Goal: Information Seeking & Learning: Check status

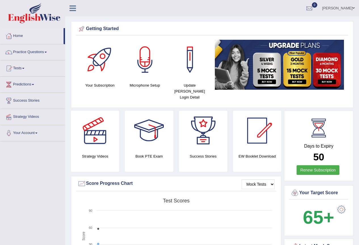
click at [348, 8] on link "Jose Manesh pottukulam" at bounding box center [338, 7] width 41 height 15
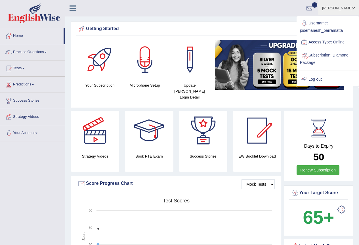
click at [333, 79] on link "Log out" at bounding box center [327, 79] width 61 height 13
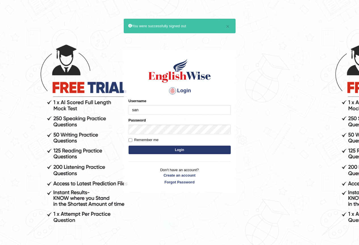
type input "sanjeeta"
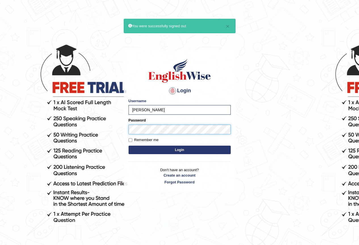
click at [129, 146] on button "Login" at bounding box center [180, 150] width 102 height 9
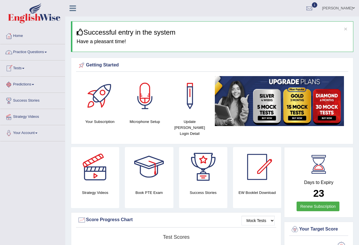
click at [44, 53] on link "Practice Questions" at bounding box center [32, 51] width 65 height 14
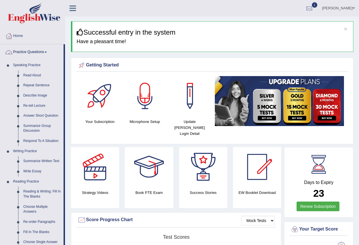
click at [38, 53] on link "Practice Questions" at bounding box center [31, 51] width 63 height 14
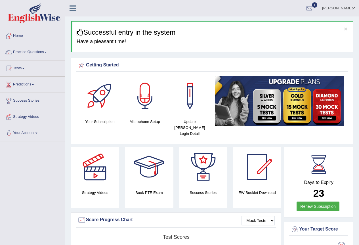
click at [38, 53] on link "Practice Questions" at bounding box center [32, 51] width 65 height 14
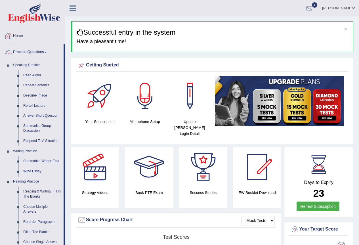
click at [24, 36] on link "Home" at bounding box center [32, 35] width 65 height 14
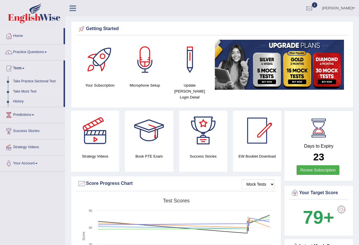
click at [26, 91] on link "Take Mock Test" at bounding box center [37, 92] width 53 height 10
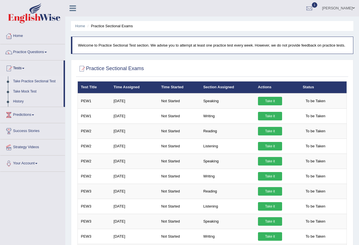
click at [28, 79] on link "Take Practice Sectional Test" at bounding box center [37, 81] width 53 height 10
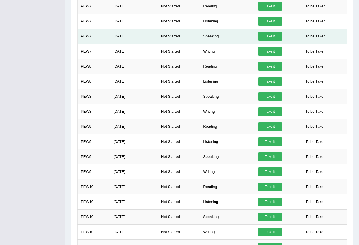
scroll to position [510, 0]
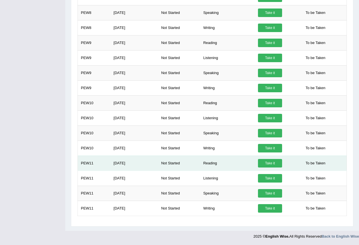
click at [270, 163] on link "Take it" at bounding box center [270, 163] width 24 height 9
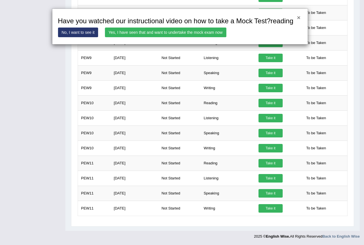
click at [297, 16] on button "×" at bounding box center [298, 17] width 3 height 6
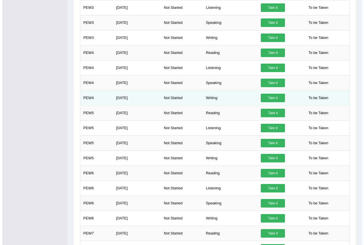
scroll to position [256, 0]
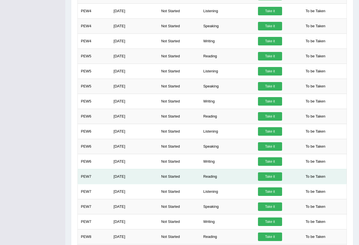
click at [272, 176] on link "Take it" at bounding box center [270, 176] width 24 height 9
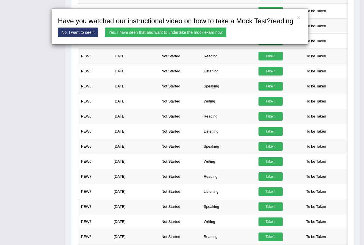
click at [126, 35] on link "Yes, I have seen that and want to undertake the mock exam now" at bounding box center [165, 33] width 121 height 10
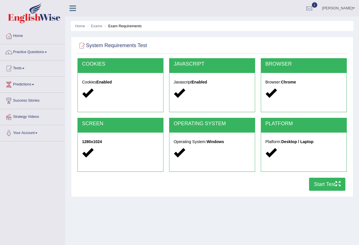
click at [314, 184] on button "Start Test" at bounding box center [327, 184] width 36 height 13
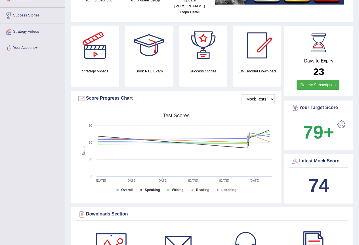
scroll to position [28, 0]
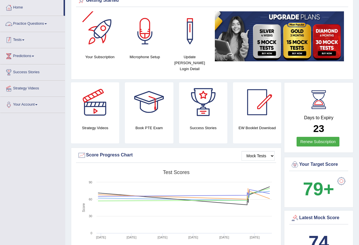
click at [22, 35] on link "Tests" at bounding box center [32, 39] width 65 height 14
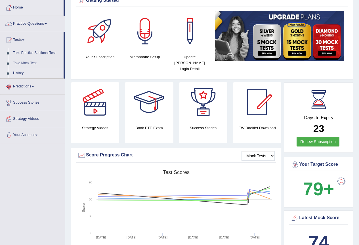
click at [20, 73] on link "History" at bounding box center [37, 73] width 53 height 10
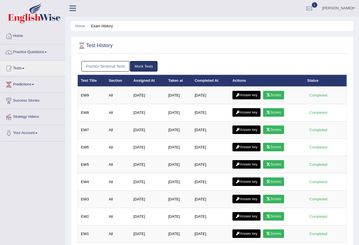
click at [92, 64] on link "Practice Sectional Tests" at bounding box center [106, 66] width 48 height 11
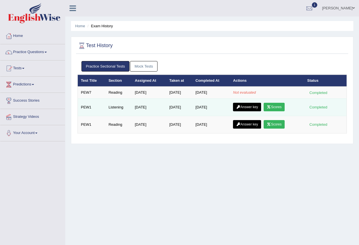
click at [274, 107] on link "Scores" at bounding box center [274, 107] width 21 height 9
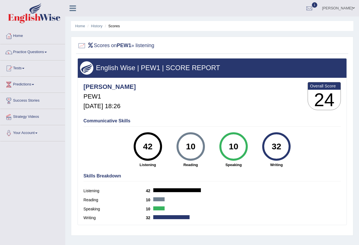
scroll to position [28, 0]
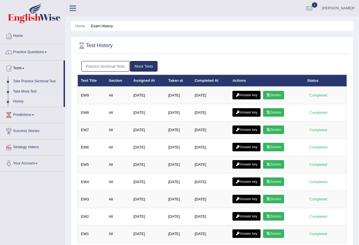
click at [112, 62] on link "Practice Sectional Tests" at bounding box center [106, 66] width 48 height 11
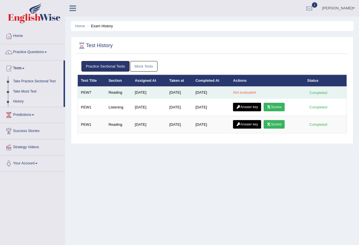
click at [193, 94] on td "Oct 11, 2025" at bounding box center [179, 93] width 26 height 12
click at [228, 92] on td "Oct 11, 2025" at bounding box center [212, 93] width 38 height 12
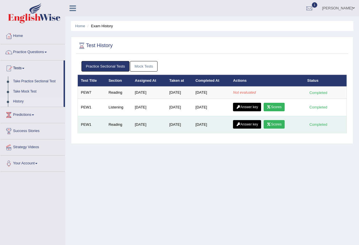
click at [280, 121] on link "Scores" at bounding box center [274, 124] width 21 height 9
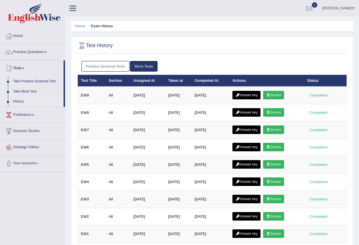
click at [118, 71] on link "Practice Sectional Tests" at bounding box center [106, 66] width 48 height 11
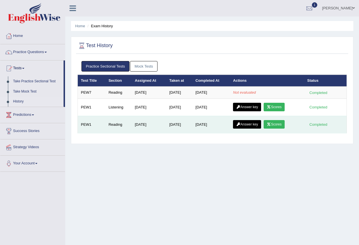
click at [245, 120] on link "Answer key" at bounding box center [247, 124] width 28 height 9
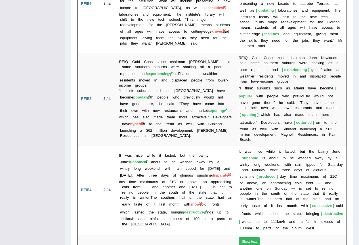
scroll to position [994, 0]
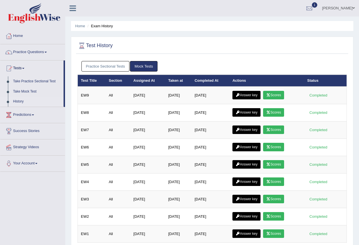
click at [108, 63] on link "Practice Sectional Tests" at bounding box center [106, 66] width 48 height 11
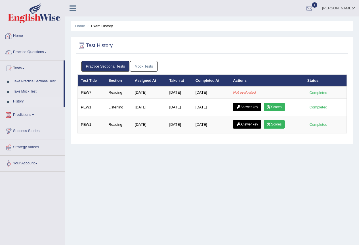
click at [332, 9] on link "[PERSON_NAME]" at bounding box center [338, 7] width 41 height 15
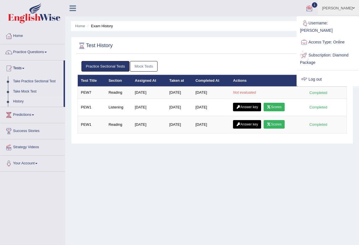
click at [324, 73] on link "Log out" at bounding box center [327, 79] width 61 height 13
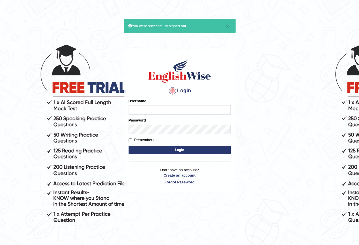
click at [149, 107] on input "Username" at bounding box center [180, 110] width 102 height 10
type input "[PERSON_NAME]"
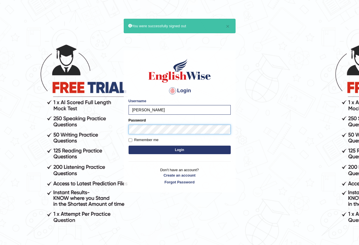
click at [129, 146] on button "Login" at bounding box center [180, 150] width 102 height 9
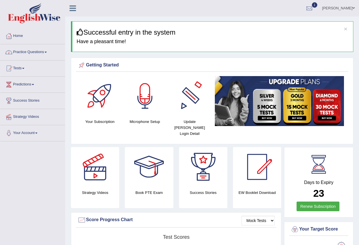
click at [33, 49] on link "Practice Questions" at bounding box center [32, 51] width 65 height 14
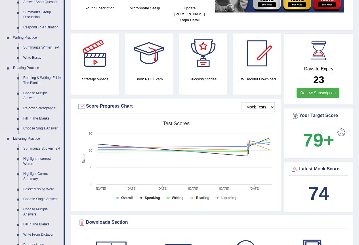
scroll to position [170, 0]
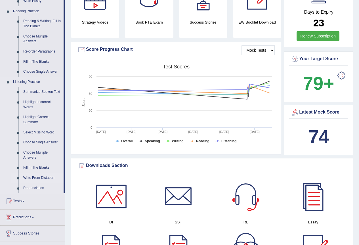
click at [38, 179] on link "Write From Dictation" at bounding box center [42, 178] width 43 height 10
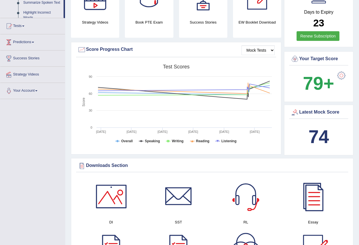
scroll to position [137, 0]
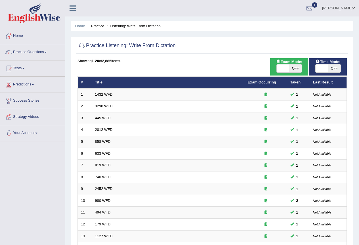
click at [297, 73] on div "Exam Mode: ON OFF" at bounding box center [289, 66] width 38 height 17
click at [298, 70] on span "OFF" at bounding box center [296, 68] width 13 height 8
checkbox input "true"
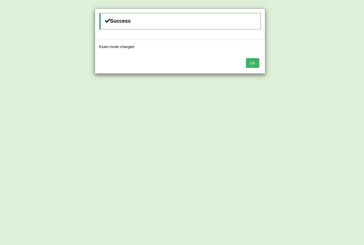
click at [257, 60] on button "OK" at bounding box center [252, 63] width 13 height 10
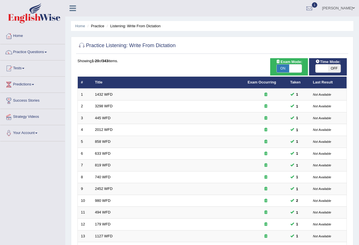
click at [334, 68] on span "OFF" at bounding box center [334, 68] width 13 height 8
checkbox input "true"
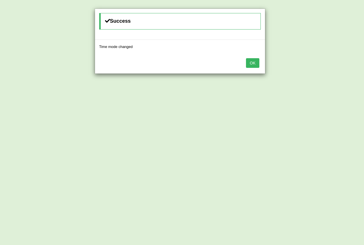
click at [255, 64] on button "OK" at bounding box center [252, 63] width 13 height 10
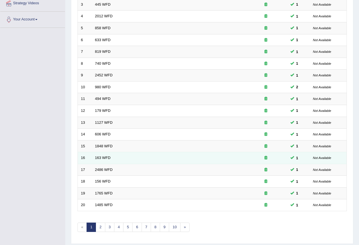
scroll to position [131, 0]
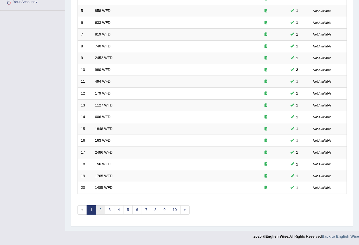
click at [104, 211] on link "2" at bounding box center [100, 209] width 9 height 9
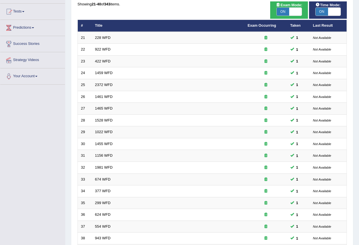
scroll to position [131, 0]
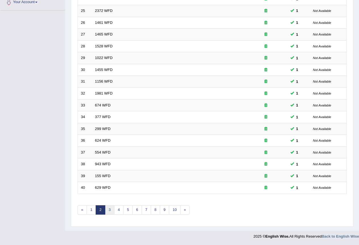
click at [112, 209] on link "3" at bounding box center [109, 209] width 9 height 9
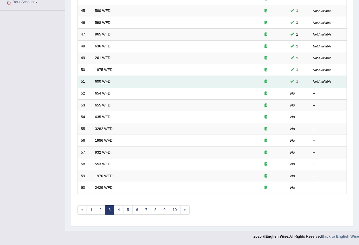
click at [95, 83] on link "600 WFD" at bounding box center [103, 81] width 16 height 4
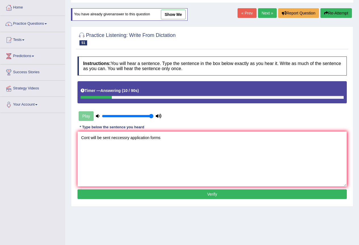
click at [89, 139] on textarea "Cont will be sent neccessry application forms" at bounding box center [213, 159] width 270 height 55
click at [107, 136] on textarea "Continuing will be sent neccessry application forms" at bounding box center [213, 159] width 270 height 55
click at [101, 139] on textarea "Continuing will be sent neccessry application forms" at bounding box center [213, 159] width 270 height 55
click at [154, 136] on textarea "Continuing students will be sent neccessry application forms" at bounding box center [213, 159] width 270 height 55
click at [145, 162] on textarea "Continuing students will be sent neccessary application forms" at bounding box center [213, 159] width 270 height 55
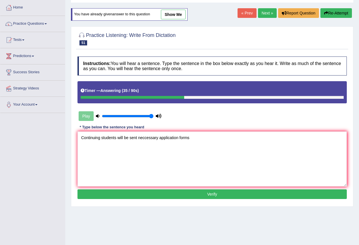
click at [174, 155] on textarea "Continuing students will be sent neccessary application forms" at bounding box center [213, 159] width 270 height 55
click at [191, 138] on textarea "Continuing students will be sent neccessary application forms" at bounding box center [213, 159] width 270 height 55
type textarea "Continuing students will be sent neccessary application forms."
click at [173, 193] on button "Verify" at bounding box center [213, 195] width 270 height 10
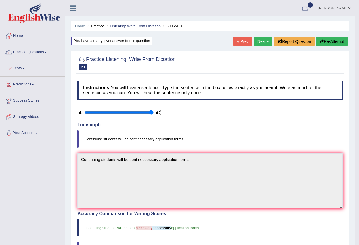
click at [268, 43] on link "Next »" at bounding box center [263, 42] width 19 height 10
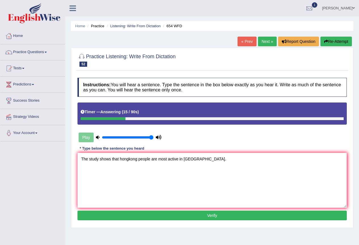
click at [121, 157] on textarea "The study shows that hongkong people are most active in [GEOGRAPHIC_DATA]." at bounding box center [213, 180] width 270 height 55
click at [200, 159] on textarea "The study shows that Hongkong people are most active in [GEOGRAPHIC_DATA]." at bounding box center [213, 180] width 270 height 55
type textarea "The study shows that Hongkong people are most active in [GEOGRAPHIC_DATA]."
click at [185, 217] on button "Verify" at bounding box center [213, 216] width 270 height 10
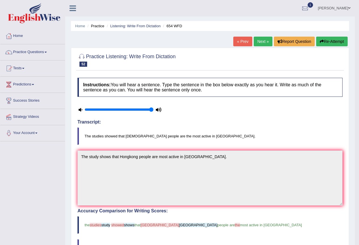
click at [255, 42] on link "Next »" at bounding box center [263, 42] width 19 height 10
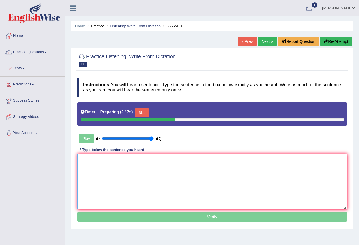
click at [213, 181] on textarea at bounding box center [213, 181] width 270 height 55
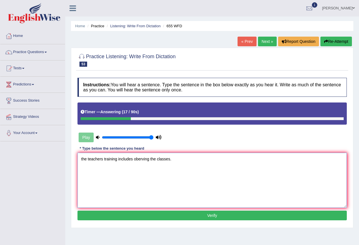
click at [83, 158] on textarea "the teachers training includes oberving the classes." at bounding box center [213, 180] width 270 height 55
click at [129, 171] on textarea "The teachers training includes oberving the classes." at bounding box center [213, 180] width 270 height 55
click at [172, 156] on textarea "The teachers training includes oberving the classes." at bounding box center [213, 180] width 270 height 55
click at [139, 159] on textarea "The teachers training includes oberving the classes." at bounding box center [213, 180] width 270 height 55
click at [163, 164] on textarea "The teachers training includes observing the classes." at bounding box center [213, 180] width 270 height 55
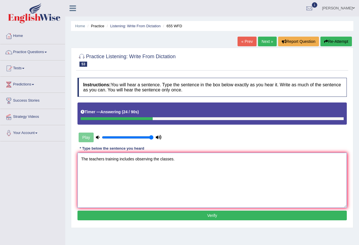
click at [189, 163] on textarea "The teachers training includes observing the classes." at bounding box center [213, 180] width 270 height 55
click at [80, 159] on textarea "The teachers training includes observing the classes." at bounding box center [213, 180] width 270 height 55
click at [134, 167] on textarea "The teachers training includes observing the classes." at bounding box center [213, 180] width 270 height 55
type textarea "The teachers training includes observing the classes."
click at [199, 213] on button "Verify" at bounding box center [213, 216] width 270 height 10
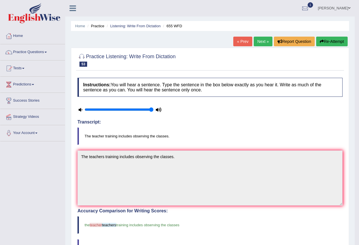
click at [259, 43] on link "Next »" at bounding box center [263, 42] width 19 height 10
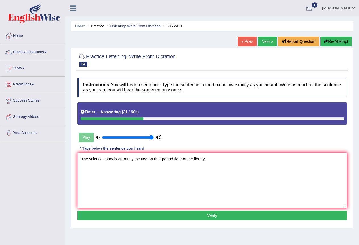
type textarea "The science libary is currently located on the ground floor of the library."
click at [195, 218] on button "Verify" at bounding box center [213, 216] width 270 height 10
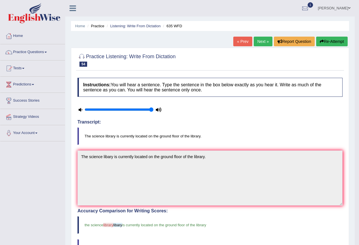
click at [259, 39] on link "Next »" at bounding box center [263, 42] width 19 height 10
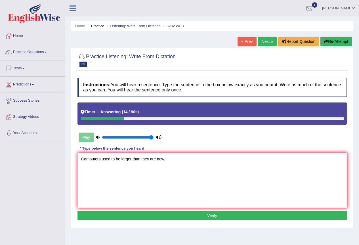
click at [152, 180] on textarea "Computers used to be larger than they are now." at bounding box center [213, 180] width 270 height 55
click at [82, 159] on textarea "Computers used to be larger than they are now." at bounding box center [213, 180] width 270 height 55
click at [189, 185] on textarea "Computers used to be larger than they are now." at bounding box center [213, 180] width 270 height 55
type textarea "Computers used to be larger than they are now."
click at [191, 217] on button "Verify" at bounding box center [213, 216] width 270 height 10
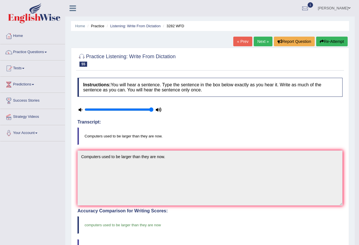
click at [255, 43] on link "Next »" at bounding box center [263, 42] width 19 height 10
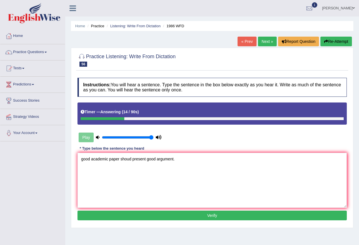
click at [82, 159] on textarea "good academic paper shoud present good argument." at bounding box center [213, 180] width 270 height 55
click at [149, 159] on textarea "A good academic paper shoud present good argument." at bounding box center [213, 180] width 270 height 55
click at [160, 173] on textarea "A good academic paper shoud present a good argument." at bounding box center [213, 180] width 270 height 55
type textarea "A good academic paper shoud present a good argument."
click at [163, 213] on button "Verify" at bounding box center [213, 216] width 270 height 10
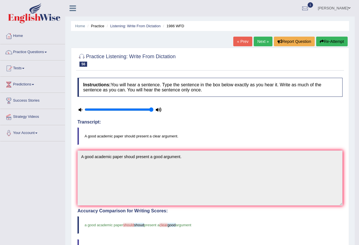
click at [264, 41] on link "Next »" at bounding box center [263, 42] width 19 height 10
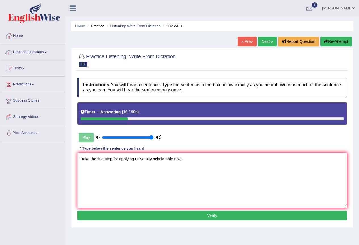
type textarea "Take the first step for applying university scholarship now."
click at [206, 217] on button "Verify" at bounding box center [213, 216] width 270 height 10
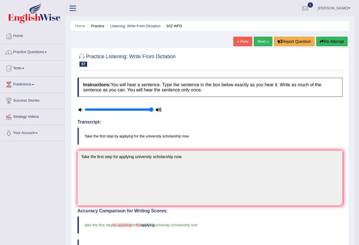
click at [264, 39] on link "Next »" at bounding box center [263, 42] width 19 height 10
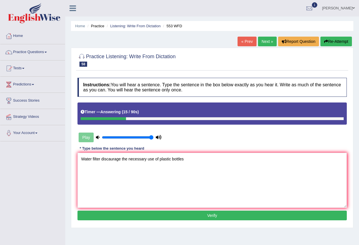
click at [108, 160] on textarea "Water filter discaurage the necessary use of plastic bottles" at bounding box center [213, 180] width 270 height 55
click at [112, 159] on textarea "Water filter discaurage the necessary use of plastic bottles" at bounding box center [213, 180] width 270 height 55
click at [130, 159] on textarea "Water filter discourage the necessary use of plastic bottles" at bounding box center [213, 180] width 270 height 55
click at [134, 159] on textarea "Water filter discourage the necessary use of plastic bottles" at bounding box center [213, 180] width 270 height 55
click at [168, 172] on textarea "Water filter discourage the neccessary use of plastic bottles" at bounding box center [213, 180] width 270 height 55
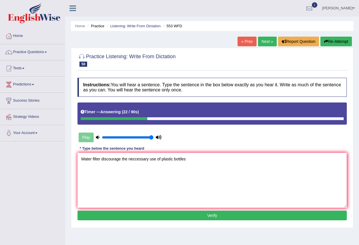
click at [193, 163] on textarea "Water filter discourage the neccessary use of plastic bottles" at bounding box center [213, 180] width 270 height 55
click at [101, 158] on textarea "Water filter discourage the neccessary use of plastic bottles." at bounding box center [213, 180] width 270 height 55
type textarea "Water filter in university discourage the neccessary use of plastic bottles."
click at [184, 215] on button "Verify" at bounding box center [213, 216] width 270 height 10
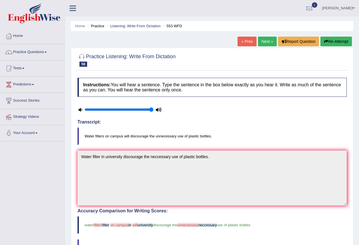
click at [270, 43] on link "Next »" at bounding box center [267, 42] width 19 height 10
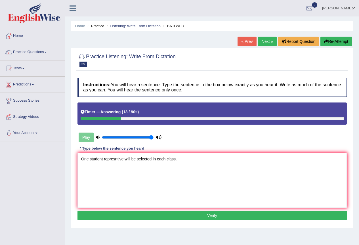
click at [117, 158] on textarea "One student represntive will be selected in each class." at bounding box center [213, 180] width 270 height 55
click at [115, 159] on textarea "One student represntive will be selected in each class." at bounding box center [213, 180] width 270 height 55
click at [120, 159] on textarea "One student representive will be selected in each class." at bounding box center [213, 180] width 270 height 55
click at [149, 168] on textarea "One student representative will be selected in each class." at bounding box center [213, 180] width 270 height 55
click at [173, 174] on textarea "One student representative will be selected in each class." at bounding box center [213, 180] width 270 height 55
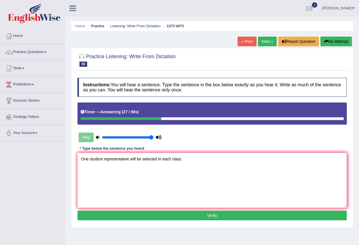
type textarea "One student representative will be selected in each class."
click at [175, 215] on button "Verify" at bounding box center [213, 216] width 270 height 10
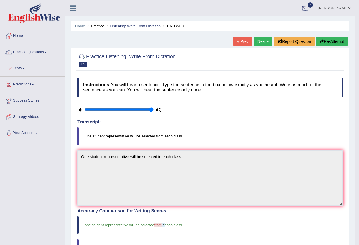
click at [309, 6] on div at bounding box center [305, 8] width 9 height 9
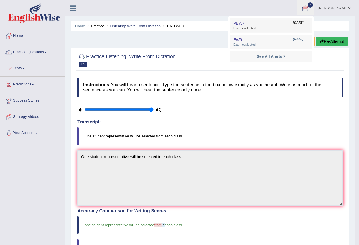
click at [267, 30] on span "Exam evaluated" at bounding box center [272, 28] width 76 height 5
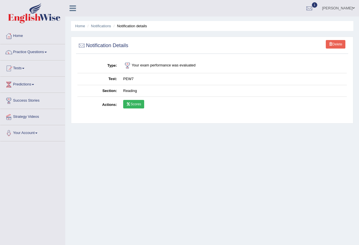
click at [139, 103] on link "Scores" at bounding box center [133, 104] width 21 height 9
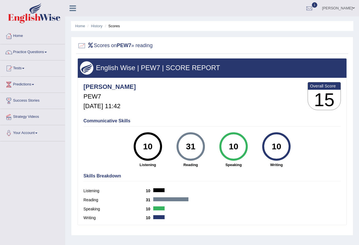
click at [110, 26] on li "Scores" at bounding box center [112, 25] width 16 height 5
click at [112, 26] on li "Scores" at bounding box center [112, 25] width 16 height 5
click at [38, 50] on link "Practice Questions" at bounding box center [32, 51] width 65 height 14
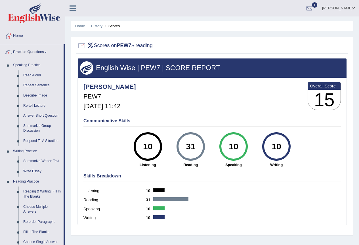
click at [38, 52] on link "Practice Questions" at bounding box center [31, 51] width 63 height 14
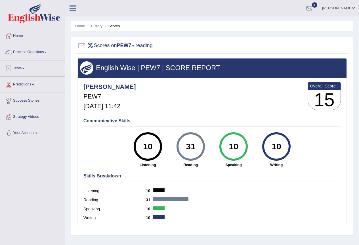
click at [24, 66] on link "Tests" at bounding box center [32, 68] width 65 height 14
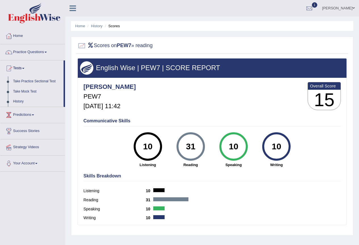
click at [24, 112] on link "Predictions" at bounding box center [32, 114] width 65 height 14
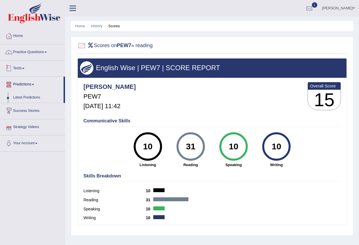
click at [33, 53] on link "Practice Questions" at bounding box center [32, 51] width 65 height 14
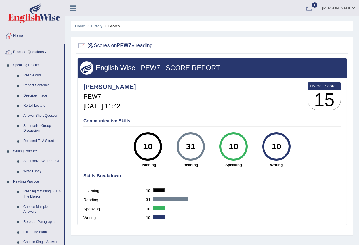
click at [34, 53] on link "Practice Questions" at bounding box center [31, 51] width 63 height 14
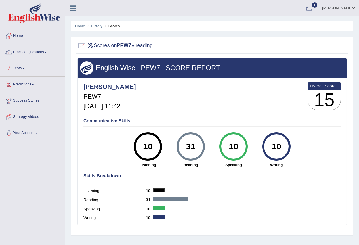
click at [24, 66] on link "Tests" at bounding box center [32, 68] width 65 height 14
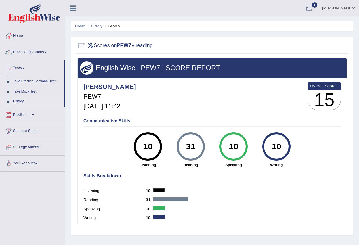
click at [22, 100] on link "History" at bounding box center [37, 102] width 53 height 10
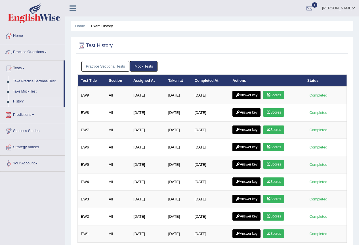
click at [111, 68] on link "Practice Sectional Tests" at bounding box center [106, 66] width 48 height 11
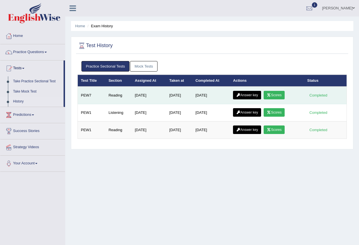
click at [251, 97] on link "Answer key" at bounding box center [247, 95] width 28 height 9
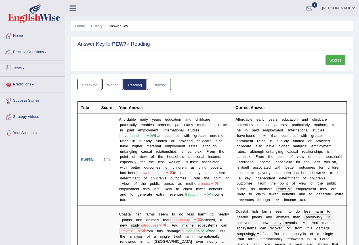
click at [29, 51] on link "Practice Questions" at bounding box center [32, 51] width 65 height 14
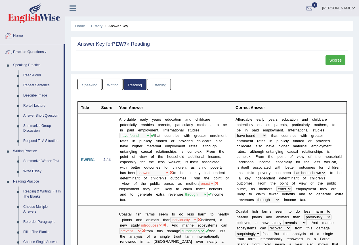
click at [24, 36] on link "Home" at bounding box center [32, 35] width 65 height 14
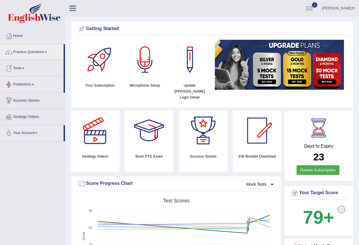
click at [20, 72] on link "Tests" at bounding box center [31, 68] width 63 height 14
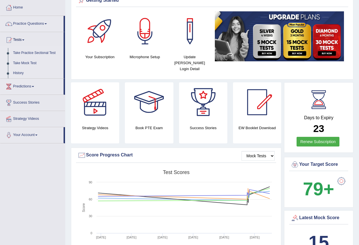
scroll to position [57, 0]
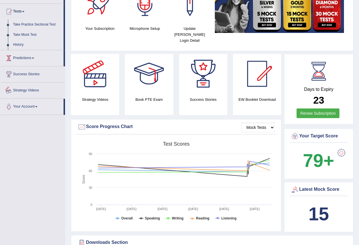
click at [34, 57] on link "Predictions" at bounding box center [31, 57] width 63 height 14
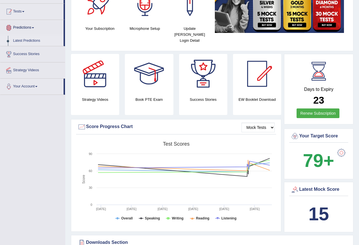
scroll to position [28, 0]
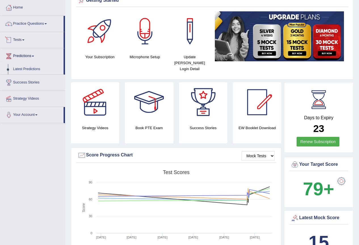
click at [25, 38] on link "Tests" at bounding box center [31, 39] width 63 height 14
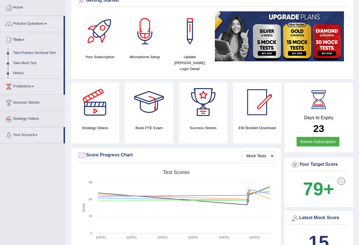
click at [25, 63] on link "Take Mock Test" at bounding box center [37, 63] width 53 height 10
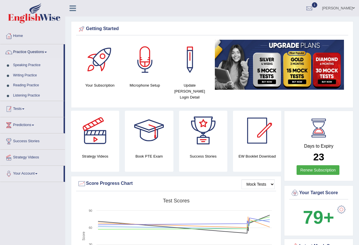
click at [22, 111] on link "Tests" at bounding box center [31, 108] width 63 height 14
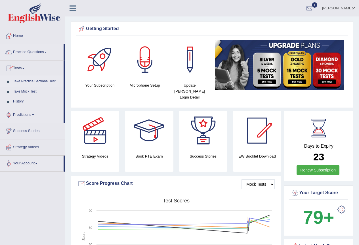
click at [31, 81] on link "Take Practice Sectional Test" at bounding box center [37, 81] width 53 height 10
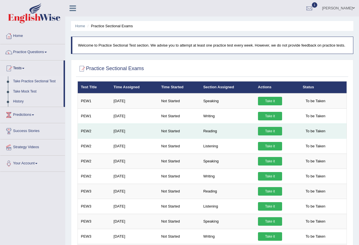
click at [262, 129] on link "Take it" at bounding box center [270, 131] width 24 height 9
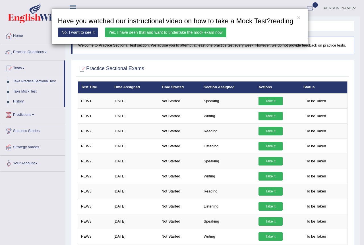
click at [124, 30] on link "Yes, I have seen that and want to undertake the mock exam now" at bounding box center [165, 33] width 121 height 10
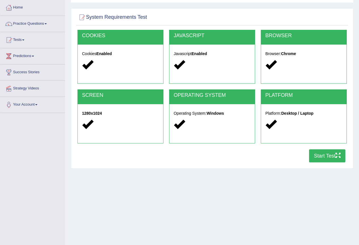
click at [318, 154] on button "Start Test" at bounding box center [327, 155] width 36 height 13
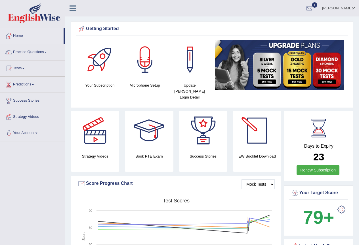
click at [315, 2] on link "1" at bounding box center [309, 7] width 17 height 15
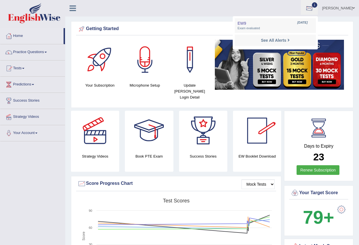
click at [314, 5] on div at bounding box center [309, 8] width 9 height 9
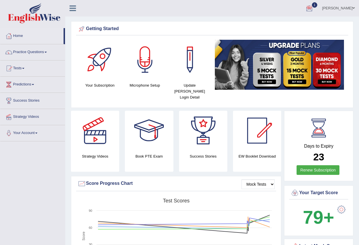
click at [314, 5] on div at bounding box center [309, 8] width 9 height 9
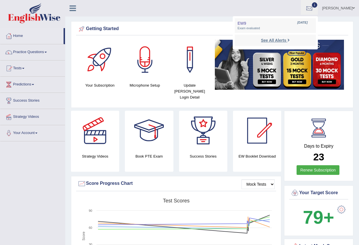
click at [286, 38] on strong "See All Alerts" at bounding box center [273, 40] width 25 height 5
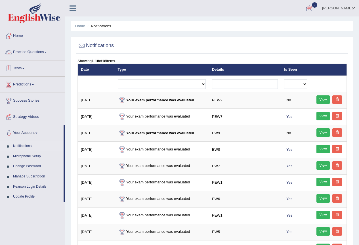
click at [20, 68] on link "Tests" at bounding box center [32, 68] width 65 height 14
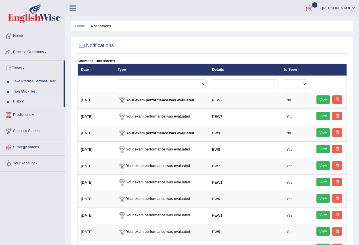
click at [32, 103] on link "History" at bounding box center [37, 102] width 53 height 10
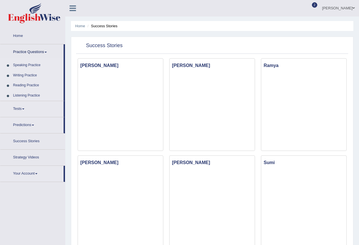
click at [24, 109] on link "Tests" at bounding box center [31, 108] width 63 height 14
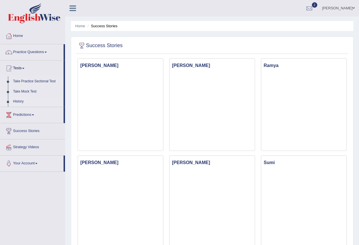
click at [20, 102] on link "History" at bounding box center [37, 102] width 53 height 10
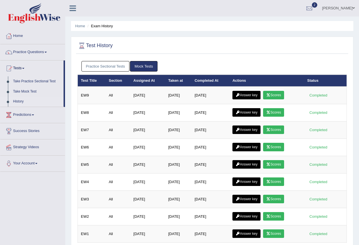
click at [118, 67] on link "Practice Sectional Tests" at bounding box center [106, 66] width 48 height 11
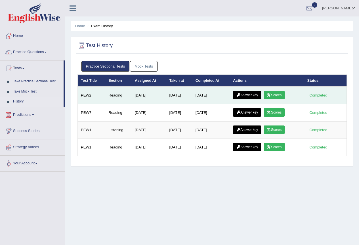
click at [274, 95] on link "Scores" at bounding box center [274, 95] width 21 height 9
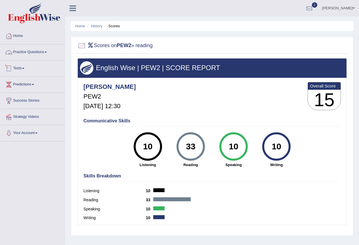
click at [36, 53] on link "Practice Questions" at bounding box center [32, 51] width 65 height 14
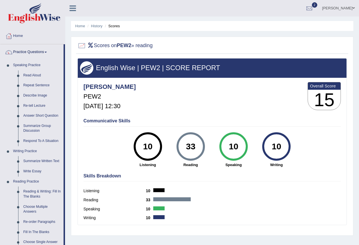
click at [105, 23] on ul "Home History Scores" at bounding box center [212, 26] width 283 height 10
click at [97, 27] on link "History" at bounding box center [96, 26] width 11 height 4
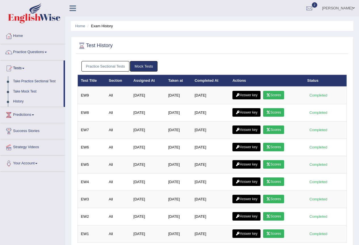
click at [125, 71] on link "Practice Sectional Tests" at bounding box center [106, 66] width 48 height 11
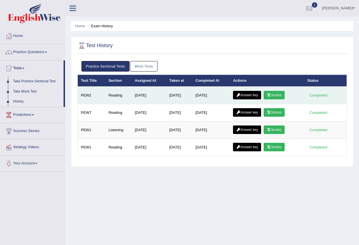
click at [277, 94] on link "Scores" at bounding box center [274, 95] width 21 height 9
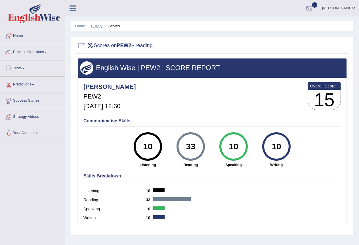
click at [99, 24] on link "History" at bounding box center [96, 26] width 11 height 4
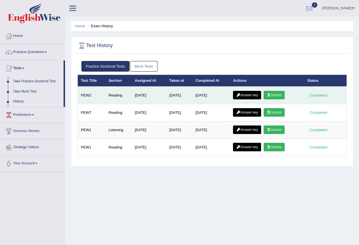
click at [246, 93] on link "Answer key" at bounding box center [247, 95] width 28 height 9
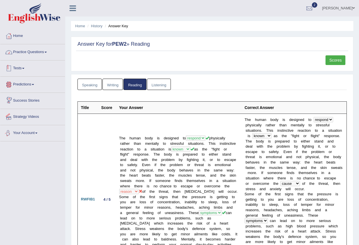
click at [34, 54] on link "Practice Questions" at bounding box center [32, 51] width 65 height 14
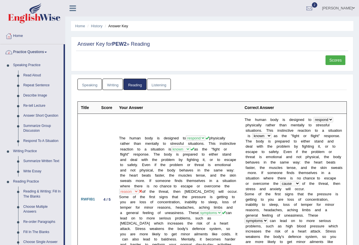
click at [33, 52] on link "Practice Questions" at bounding box center [31, 51] width 63 height 14
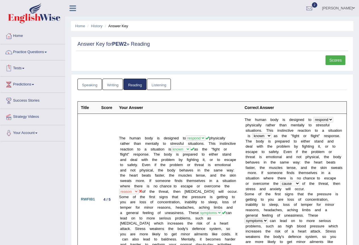
click at [22, 72] on link "Tests" at bounding box center [32, 68] width 65 height 14
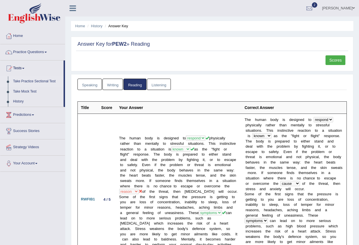
click at [26, 82] on link "Take Practice Sectional Test" at bounding box center [37, 81] width 53 height 10
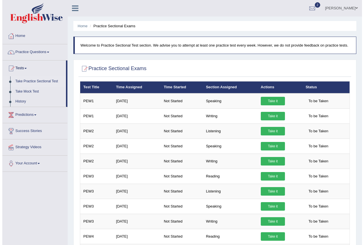
scroll to position [28, 0]
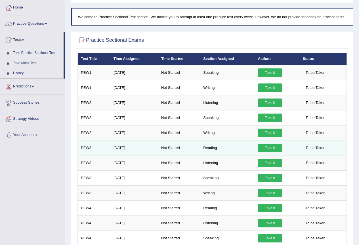
click at [272, 150] on link "Take it" at bounding box center [270, 148] width 24 height 9
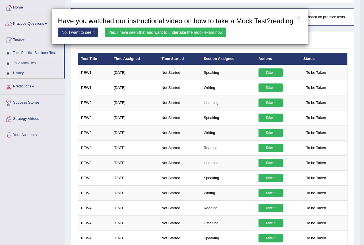
click at [178, 32] on link "Yes, I have seen that and want to undertake the mock exam now" at bounding box center [165, 33] width 121 height 10
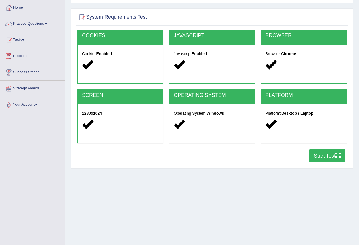
click at [341, 157] on button "Start Test" at bounding box center [327, 155] width 36 height 13
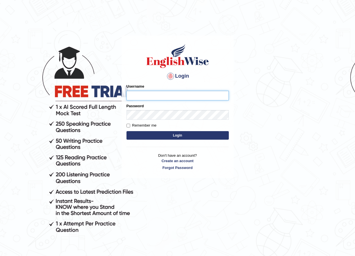
drag, startPoint x: 0, startPoint y: 0, endPoint x: 17, endPoint y: 89, distance: 90.8
click at [17, 89] on body "Login Please fix the following errors: Username Password Remember me Login Don'…" at bounding box center [177, 146] width 355 height 256
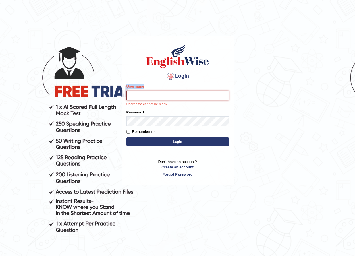
click at [144, 93] on input "Username" at bounding box center [177, 96] width 102 height 10
type input "sanjeeta"
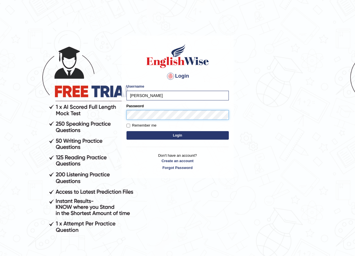
click at [126, 131] on button "Login" at bounding box center [177, 135] width 102 height 9
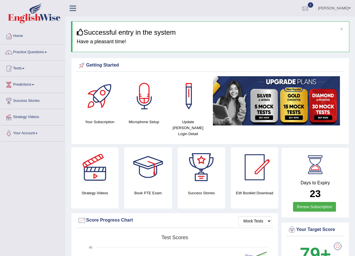
click at [309, 8] on div at bounding box center [305, 8] width 9 height 9
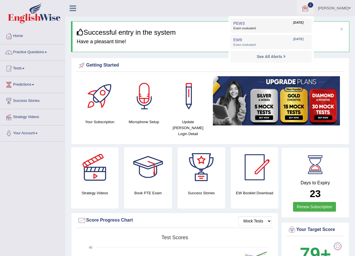
click at [256, 26] on span "Exam evaluated" at bounding box center [271, 28] width 76 height 5
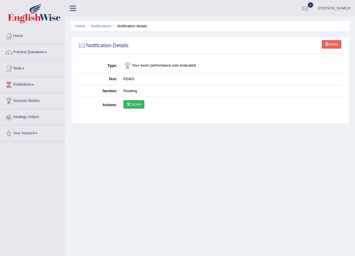
click at [140, 108] on link "Scores" at bounding box center [133, 104] width 21 height 9
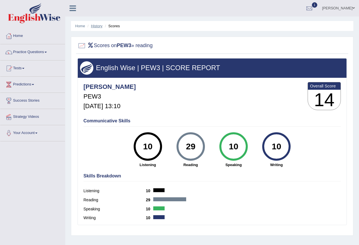
click at [96, 25] on link "History" at bounding box center [96, 26] width 11 height 4
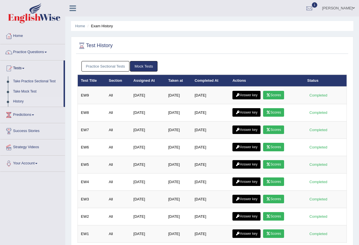
click at [125, 66] on link "Practice Sectional Tests" at bounding box center [106, 66] width 48 height 11
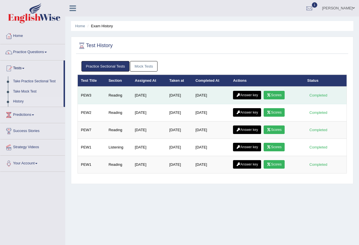
click at [274, 94] on link "Scores" at bounding box center [274, 95] width 21 height 9
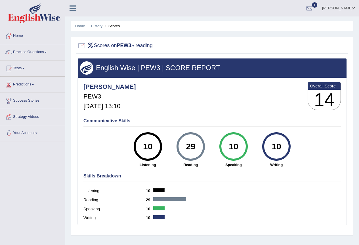
click at [98, 28] on li "History" at bounding box center [94, 25] width 16 height 5
click at [98, 27] on link "History" at bounding box center [96, 26] width 11 height 4
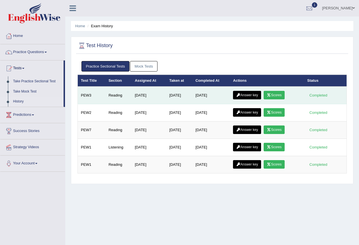
click at [255, 98] on link "Answer key" at bounding box center [247, 95] width 28 height 9
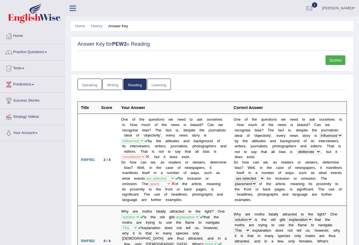
click at [170, 89] on link "Listening" at bounding box center [159, 85] width 24 height 12
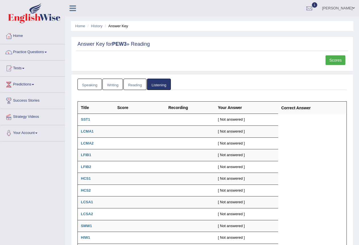
scroll to position [28, 0]
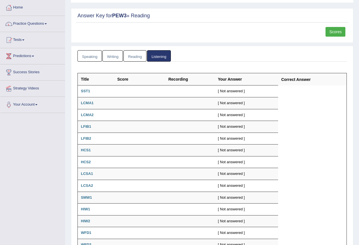
click at [95, 57] on link "Speaking" at bounding box center [90, 56] width 24 height 12
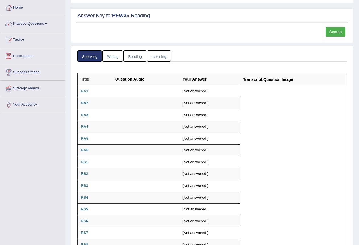
scroll to position [0, 0]
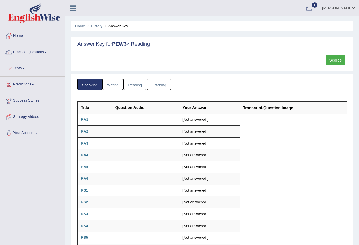
click at [101, 26] on link "History" at bounding box center [96, 26] width 11 height 4
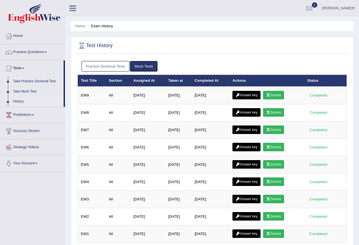
click at [123, 66] on link "Practice Sectional Tests" at bounding box center [106, 66] width 48 height 11
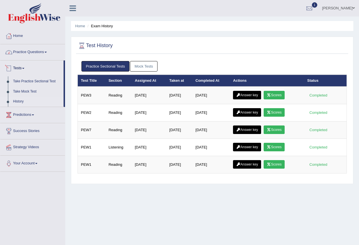
click at [23, 51] on link "Practice Questions" at bounding box center [32, 51] width 65 height 14
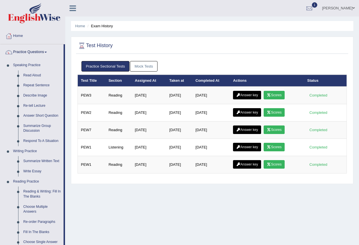
click at [33, 52] on link "Practice Questions" at bounding box center [31, 51] width 63 height 14
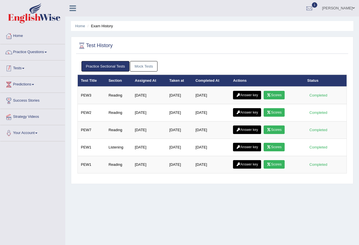
click at [34, 64] on link "Tests" at bounding box center [32, 68] width 65 height 14
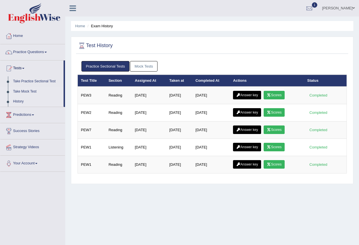
click at [21, 91] on link "Take Mock Test" at bounding box center [37, 92] width 53 height 10
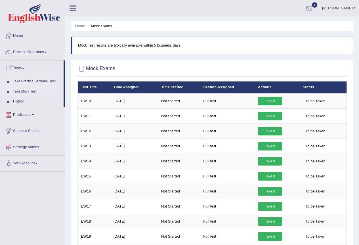
click at [36, 82] on link "Take Practice Sectional Test" at bounding box center [37, 81] width 53 height 10
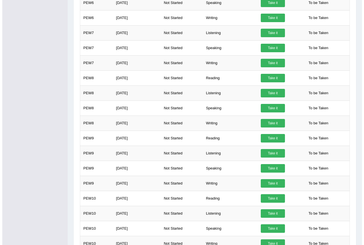
scroll to position [465, 0]
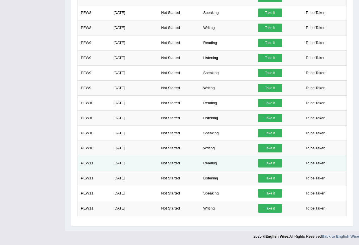
click at [268, 164] on link "Take it" at bounding box center [270, 163] width 24 height 9
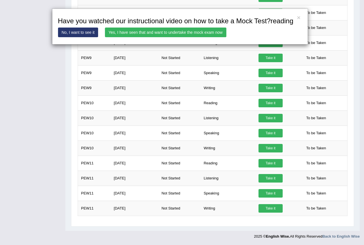
click at [163, 33] on link "Yes, I have seen that and want to undertake the mock exam now" at bounding box center [165, 33] width 121 height 10
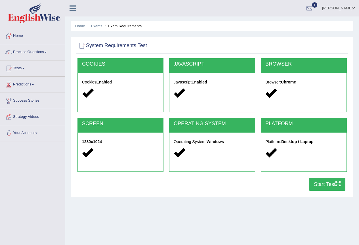
click at [322, 182] on button "Start Test" at bounding box center [327, 184] width 36 height 13
